Goal: Communication & Community: Share content

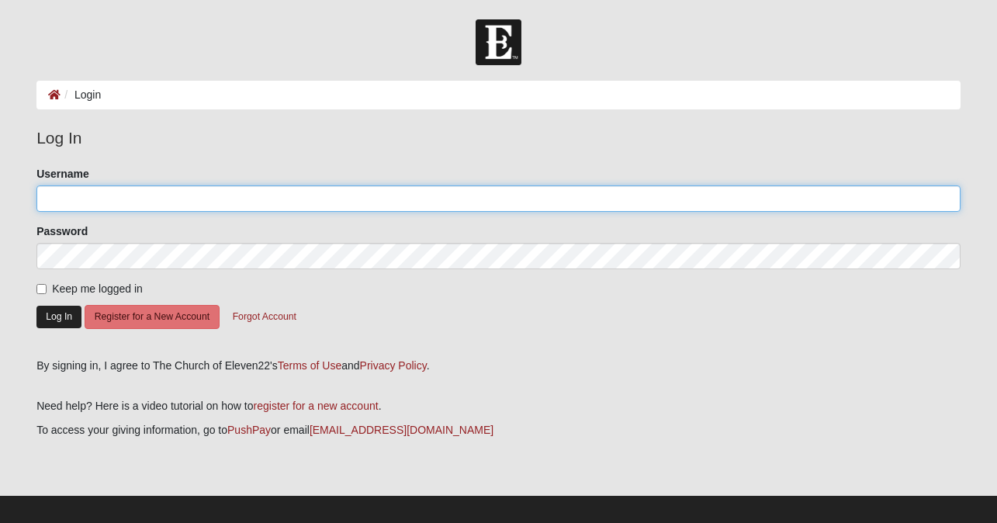
type input "[PERSON_NAME][EMAIL_ADDRESS][PERSON_NAME][DOMAIN_NAME]"
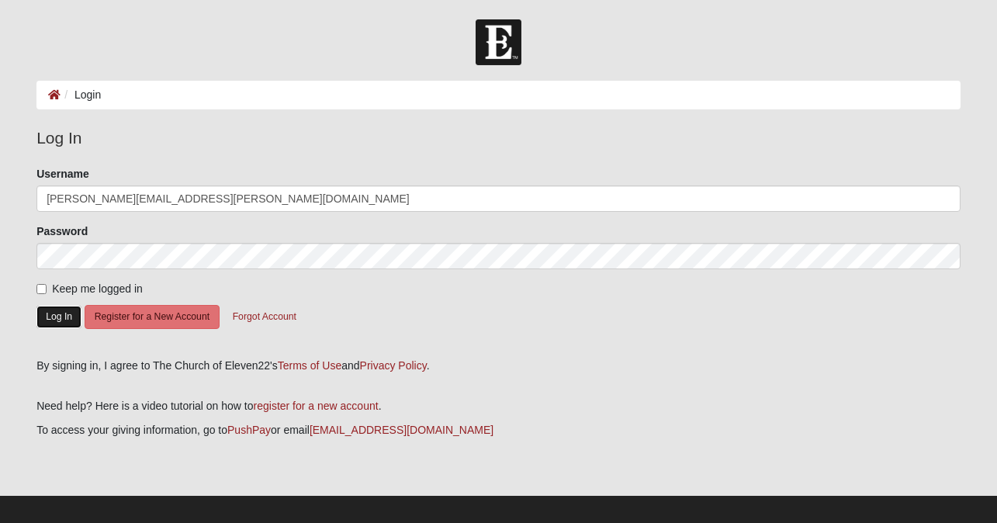
click at [72, 320] on button "Log In" at bounding box center [58, 317] width 45 height 23
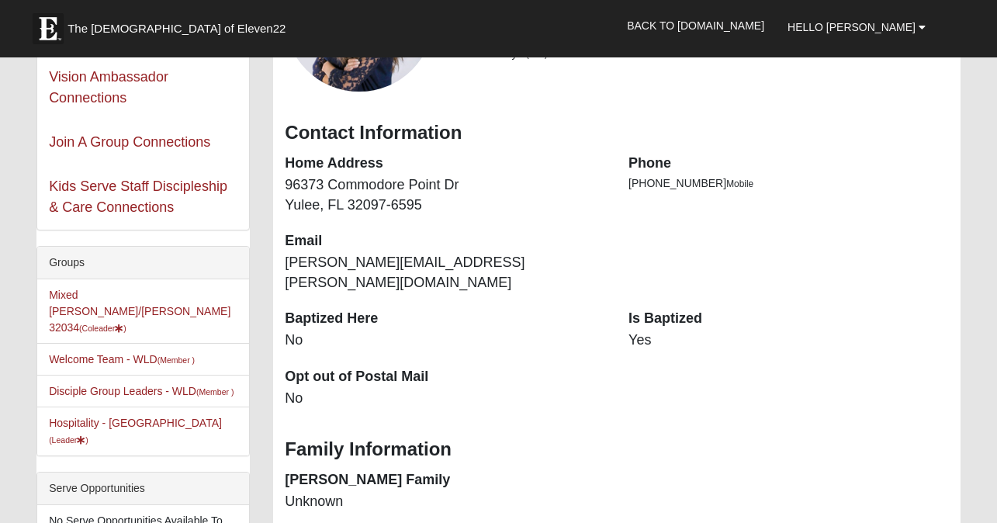
scroll to position [265, 0]
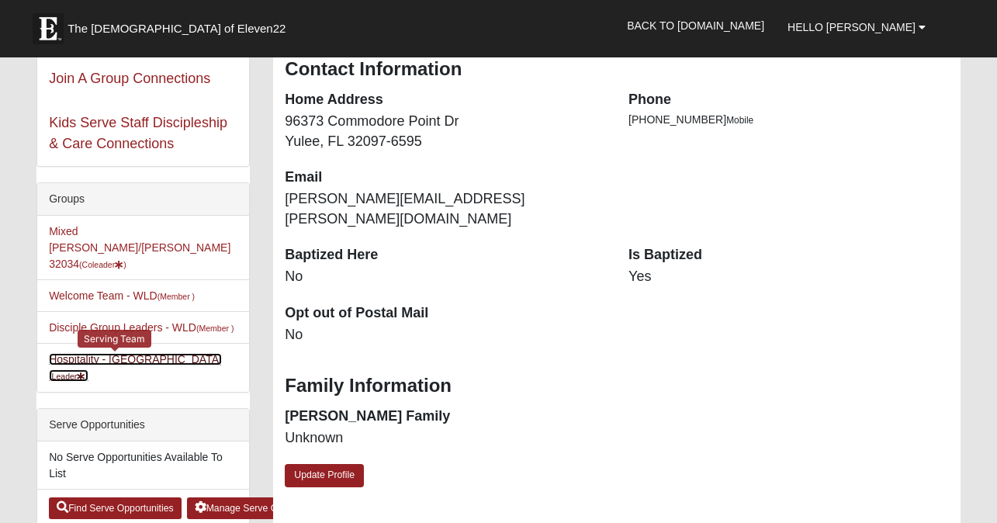
click at [122, 353] on link "Hospitality - WLD (Leader )" at bounding box center [135, 367] width 173 height 29
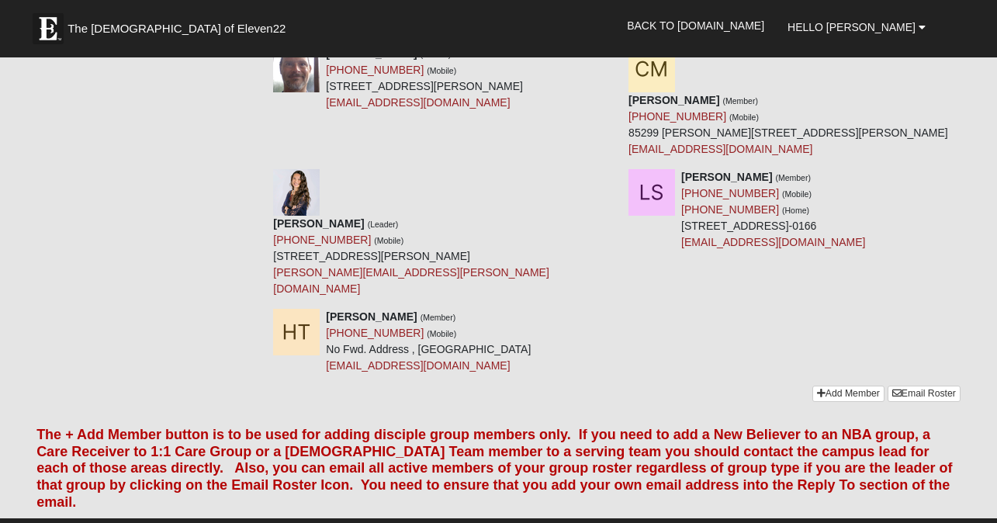
scroll to position [608, 0]
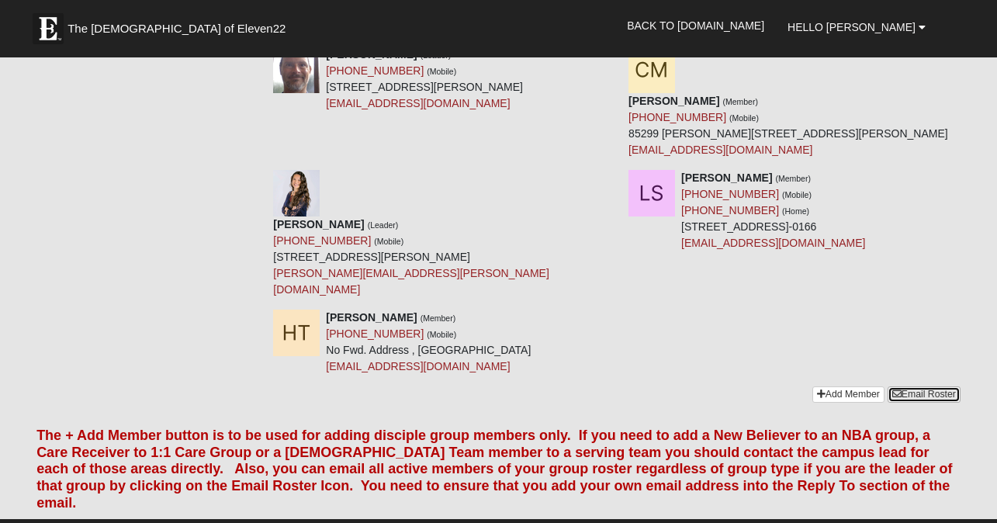
click at [940, 387] on link "Email Roster" at bounding box center [924, 395] width 73 height 16
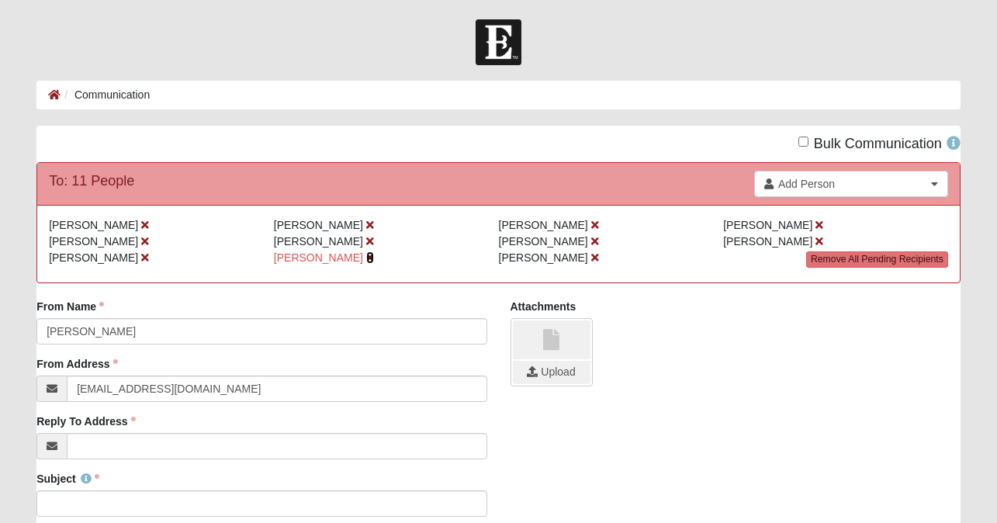
click at [366, 259] on icon at bounding box center [370, 257] width 8 height 11
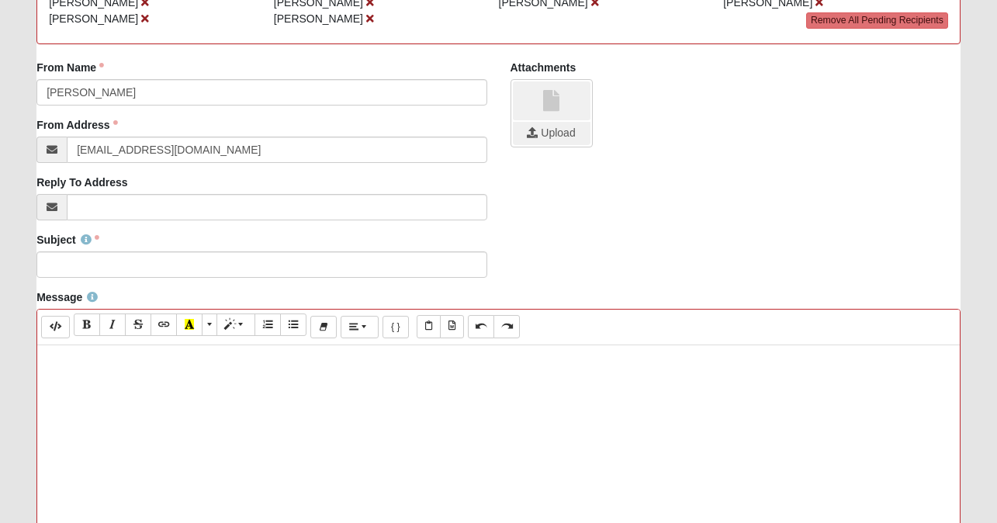
scroll to position [244, 0]
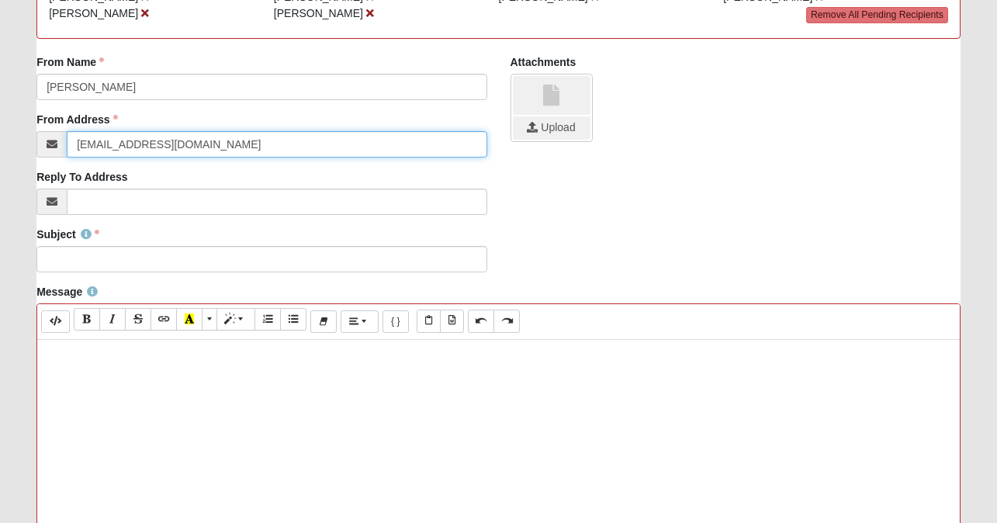
click at [246, 151] on input "info@coe22.com" at bounding box center [277, 144] width 420 height 26
type input "[PERSON_NAME][EMAIL_ADDRESS][PERSON_NAME][DOMAIN_NAME]"
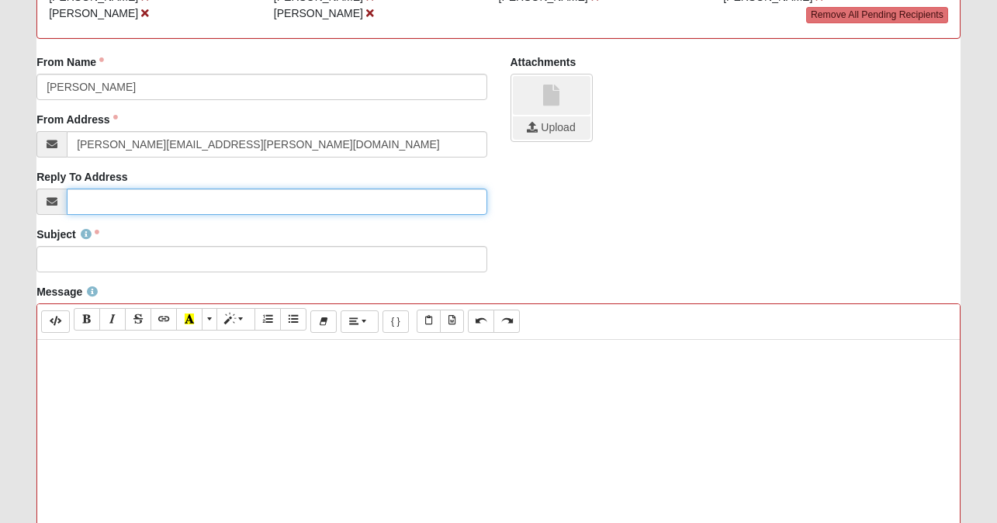
click at [241, 203] on input "Reply To Address" at bounding box center [277, 202] width 420 height 26
type input "[PERSON_NAME][EMAIL_ADDRESS][PERSON_NAME][DOMAIN_NAME]"
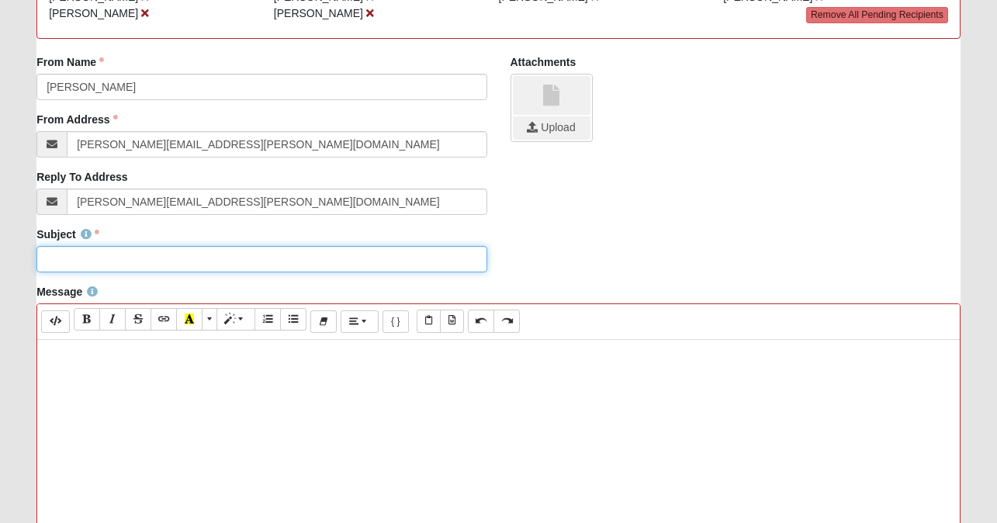
click at [189, 255] on input "Subject" at bounding box center [261, 259] width 450 height 26
type input "Hospitality Team - Information"
